Goal: Navigation & Orientation: Go to known website

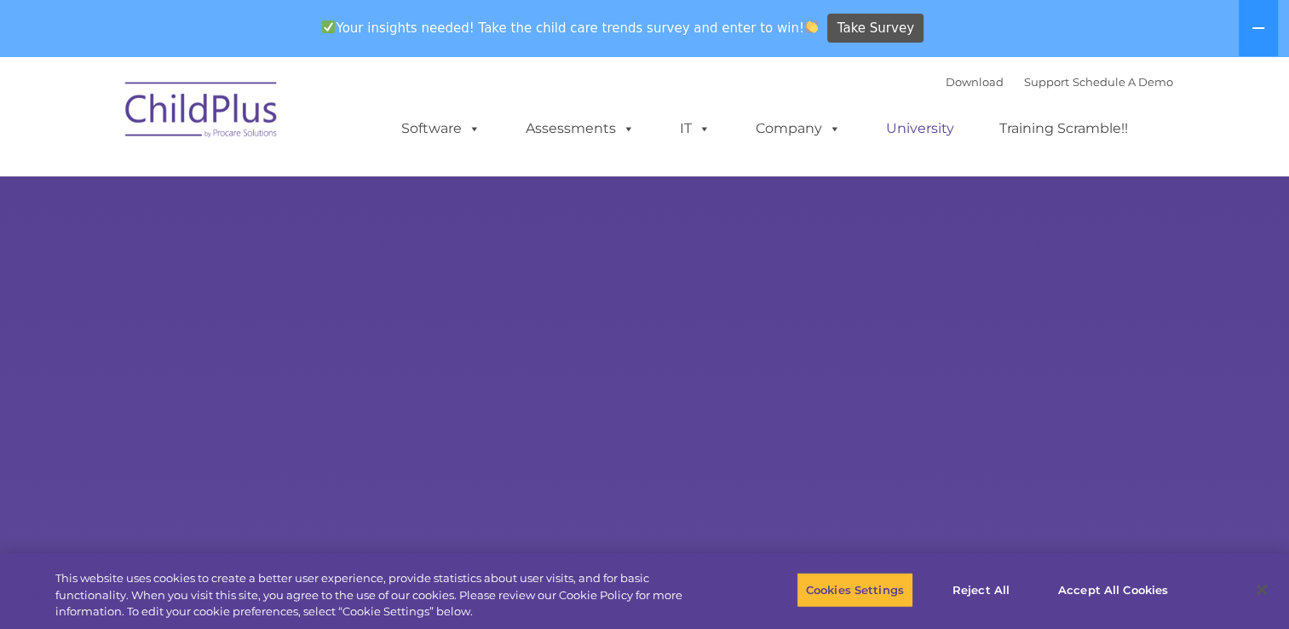
select select "MEDIUM"
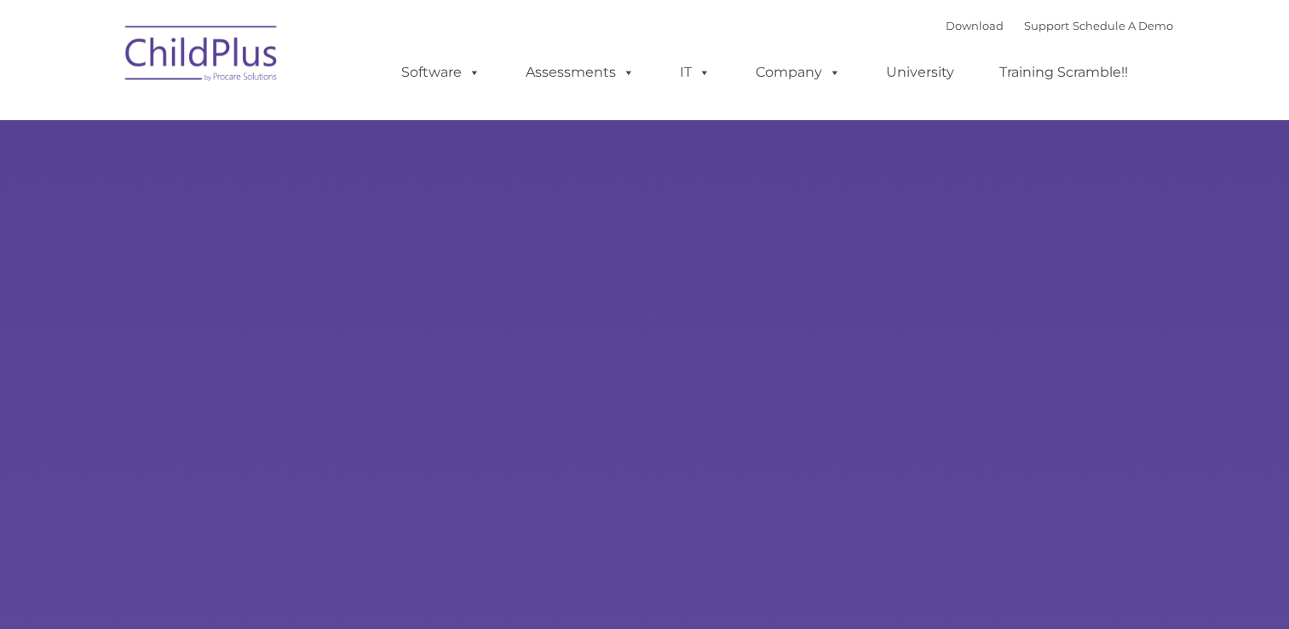
type input ""
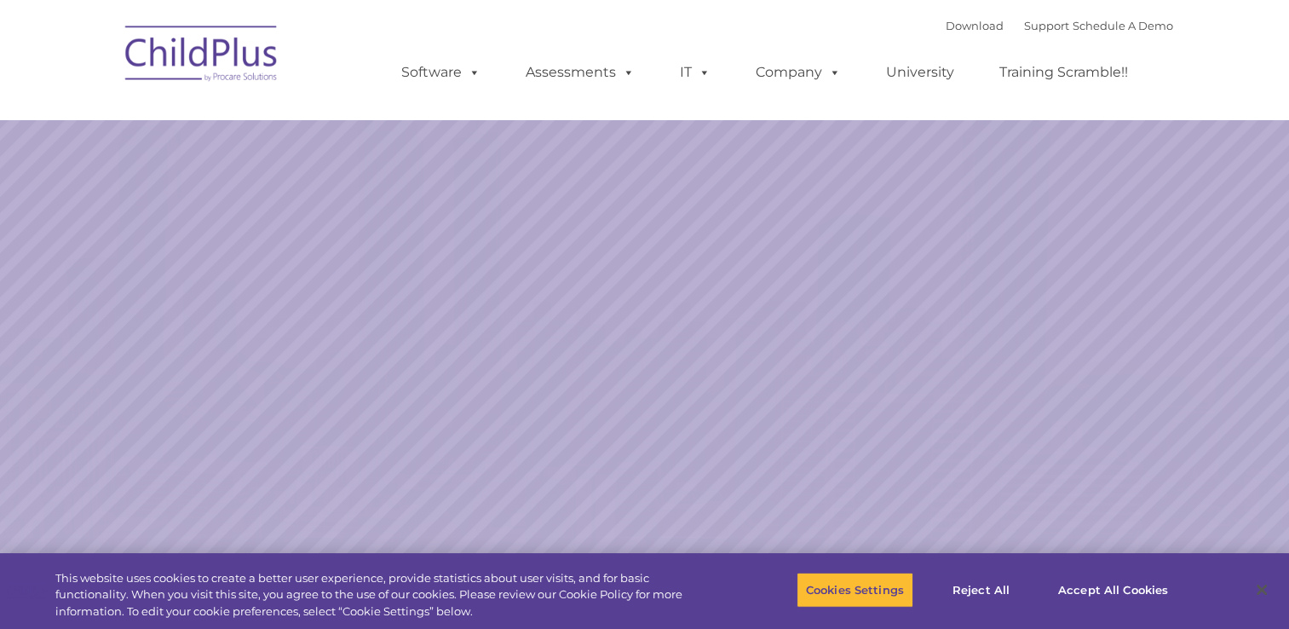
select select "MEDIUM"
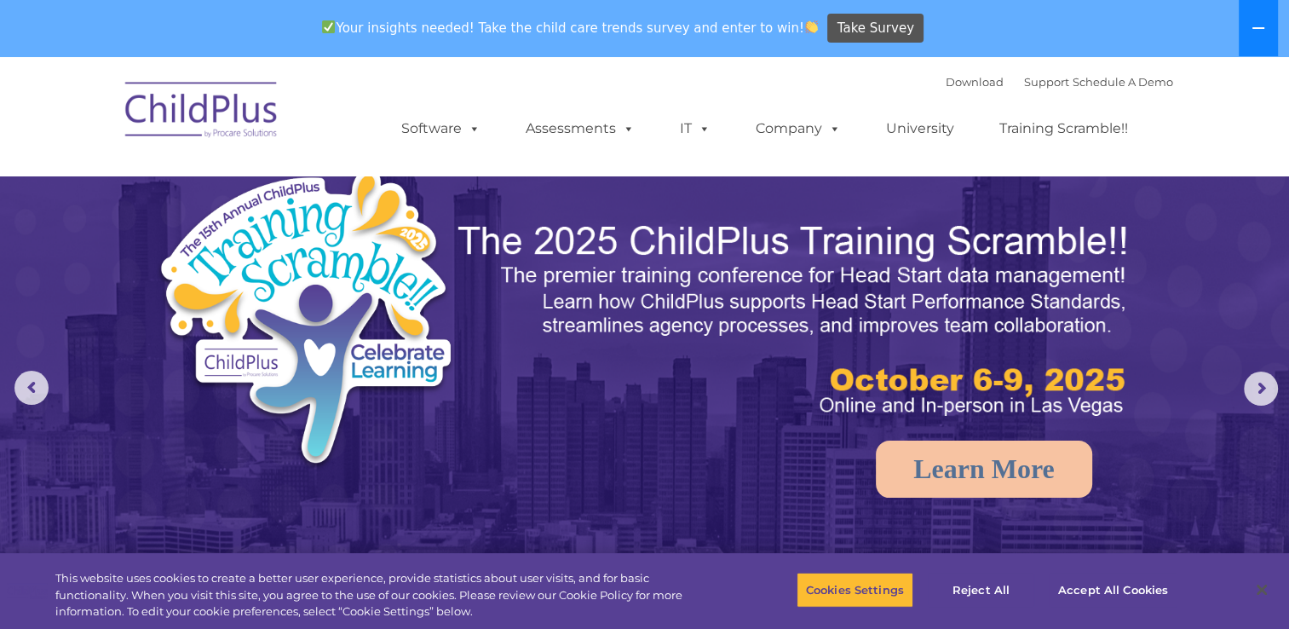
click at [1260, 29] on icon at bounding box center [1259, 28] width 14 height 14
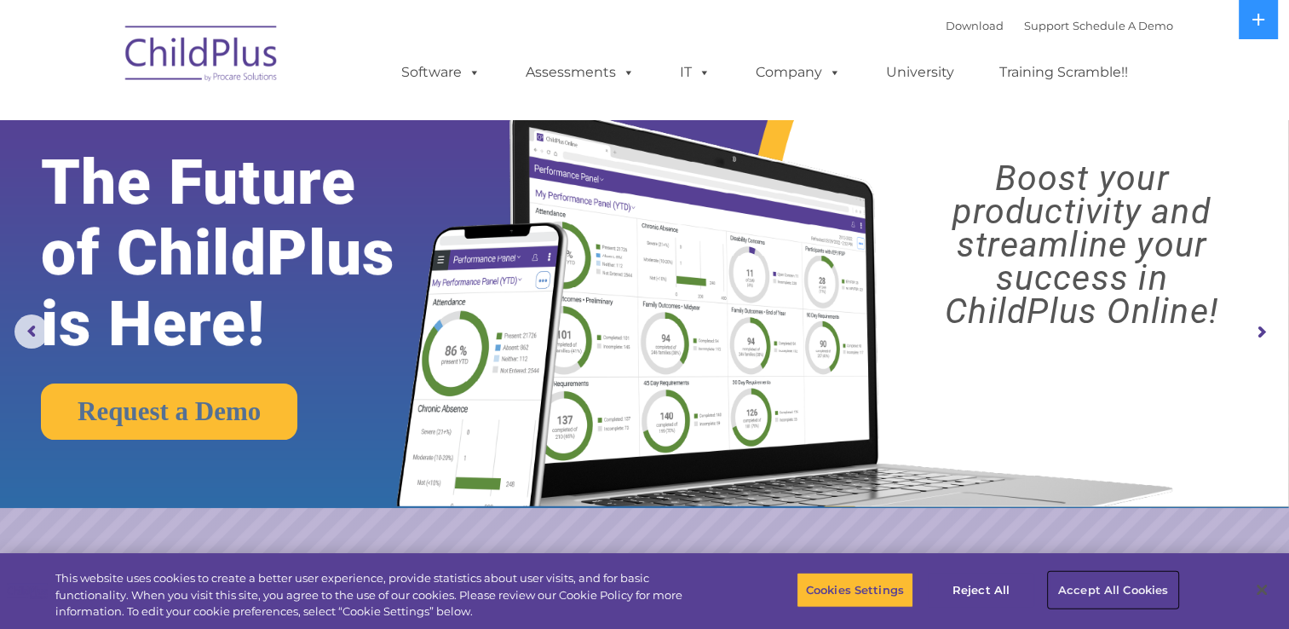
click at [1101, 601] on button "Accept All Cookies" at bounding box center [1113, 590] width 129 height 36
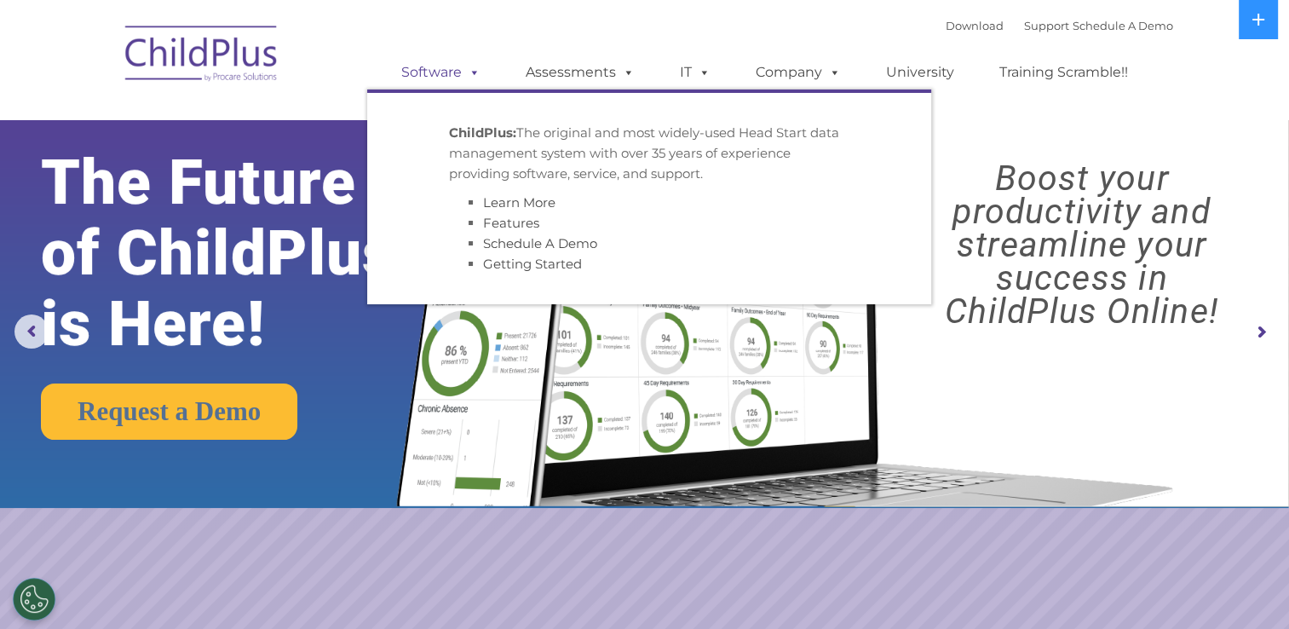
click at [474, 70] on span at bounding box center [471, 72] width 19 height 16
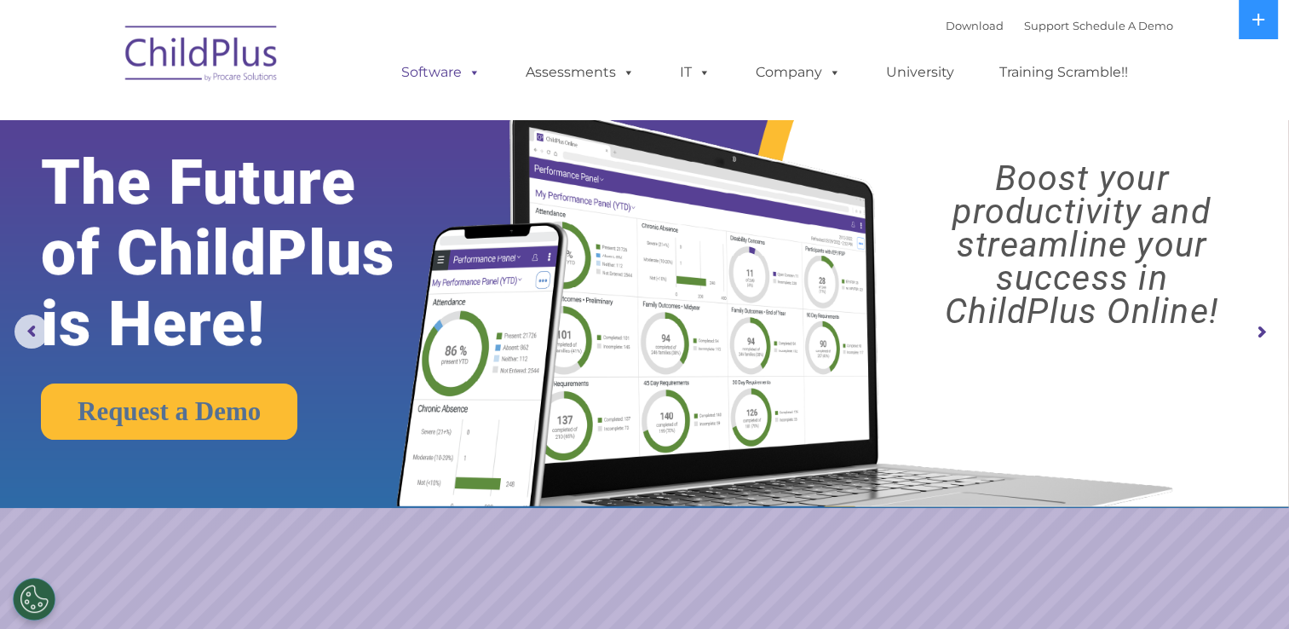
click at [474, 70] on span at bounding box center [471, 72] width 19 height 16
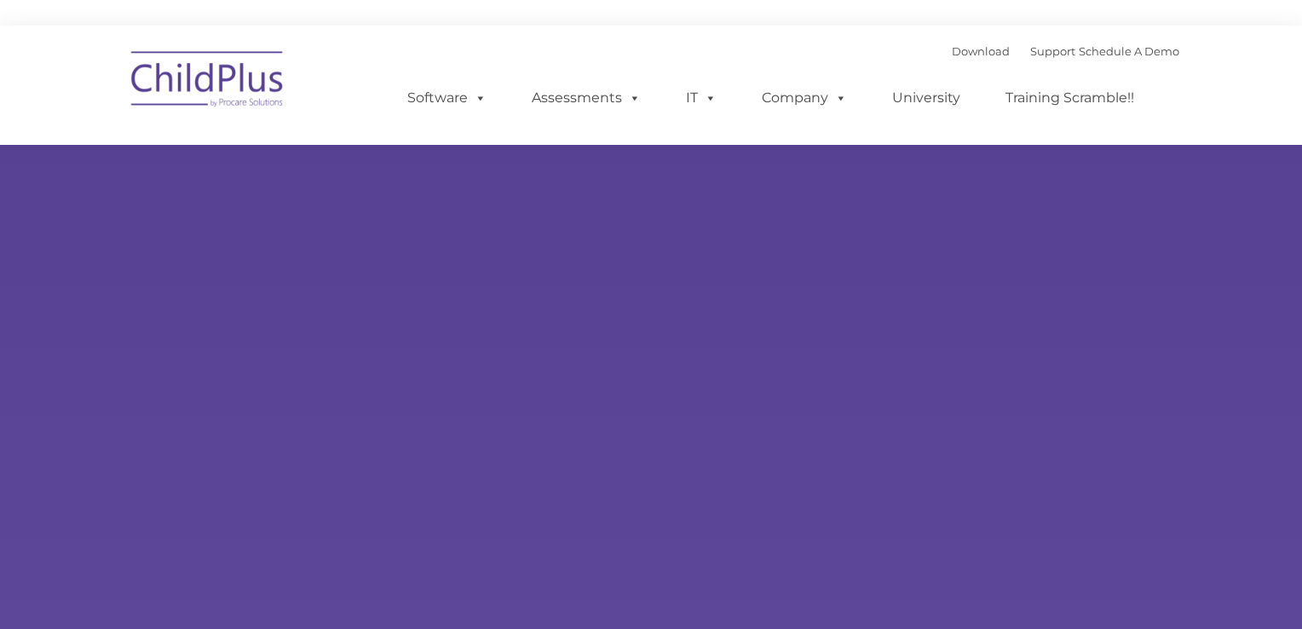
type input ""
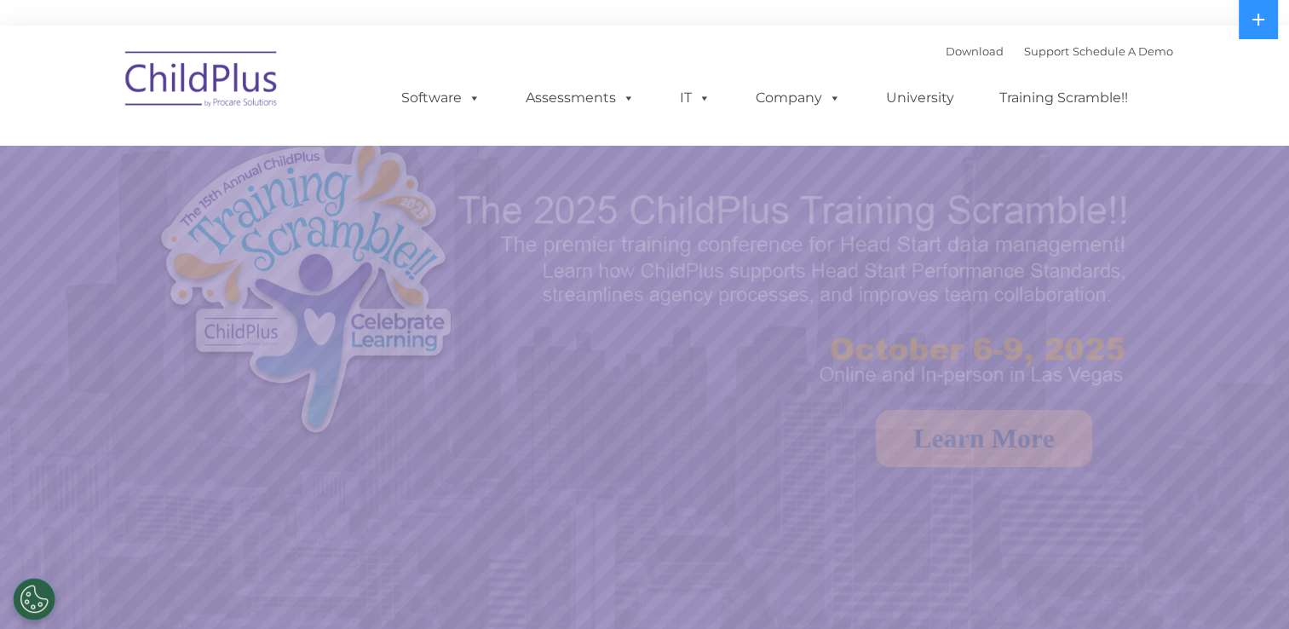
select select "MEDIUM"
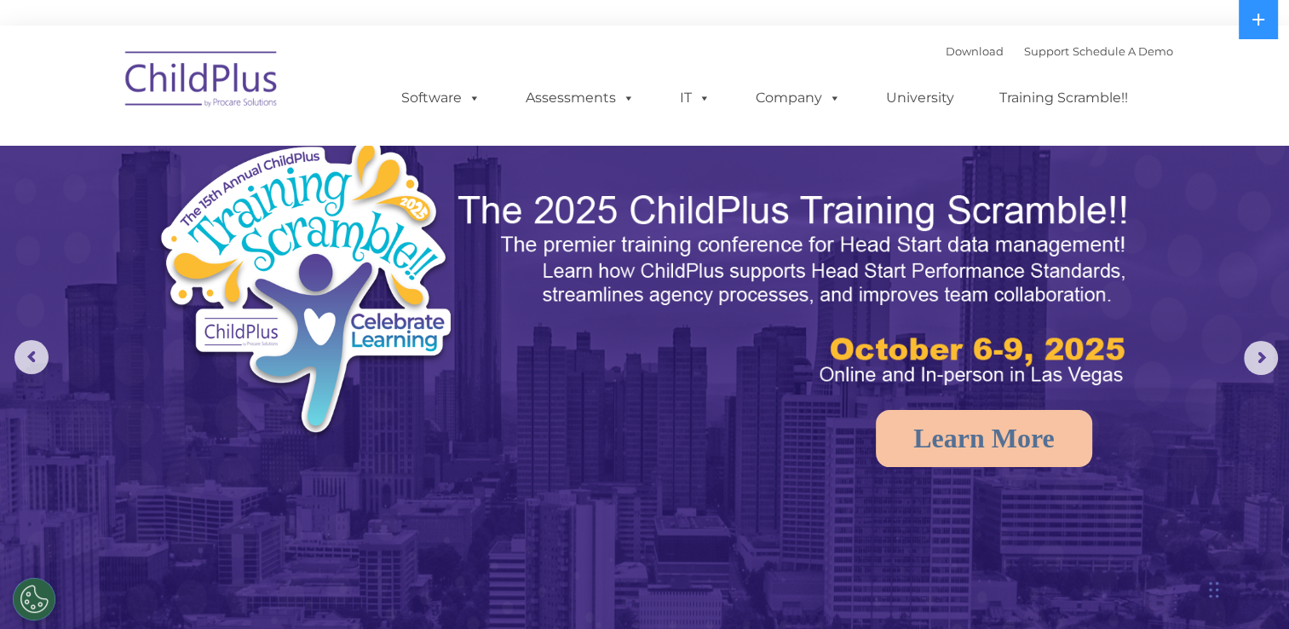
click at [239, 86] on img at bounding box center [202, 81] width 170 height 85
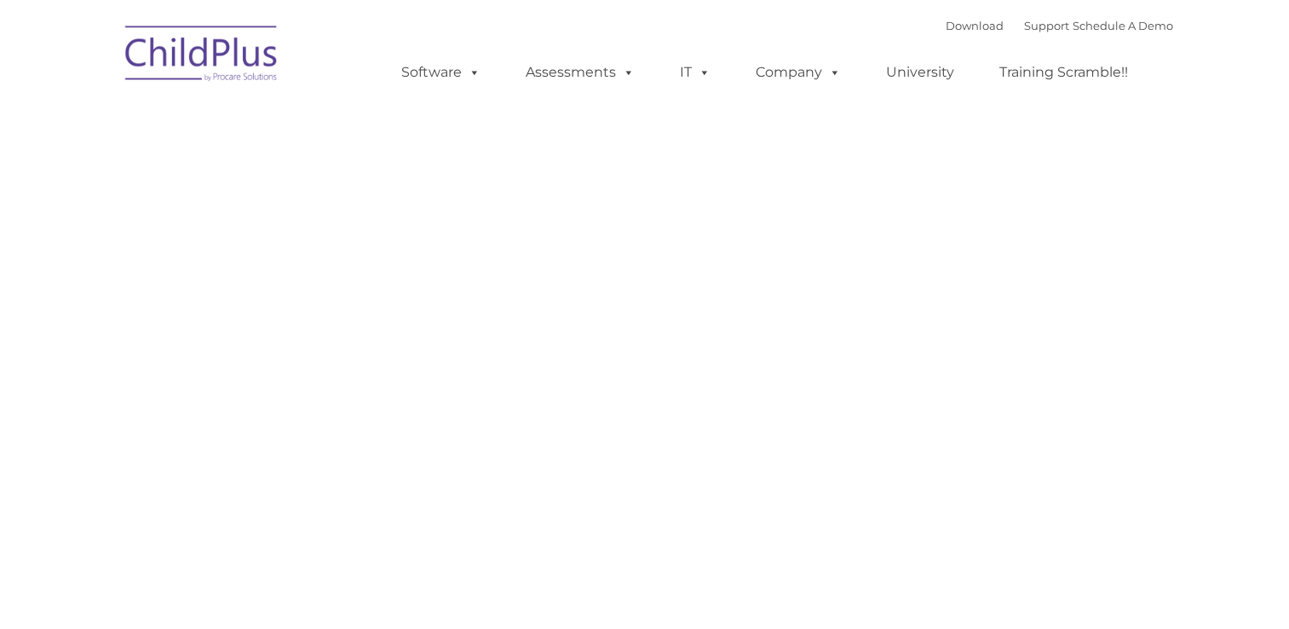
type input ""
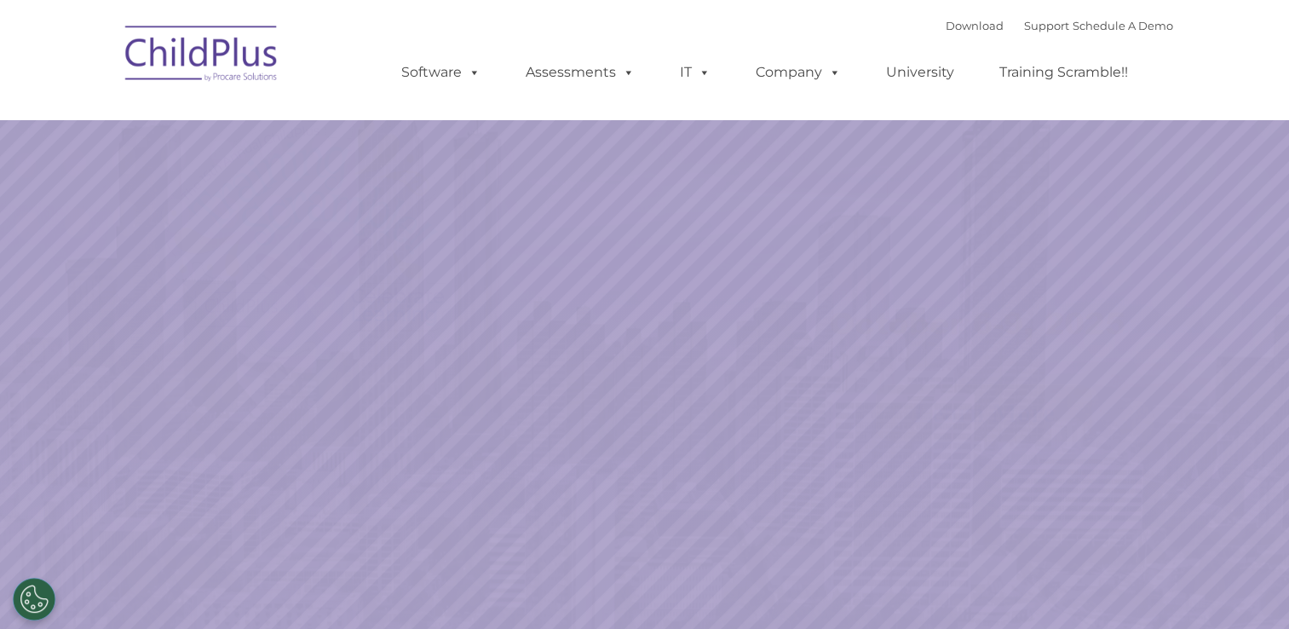
select select "MEDIUM"
